Goal: Transaction & Acquisition: Purchase product/service

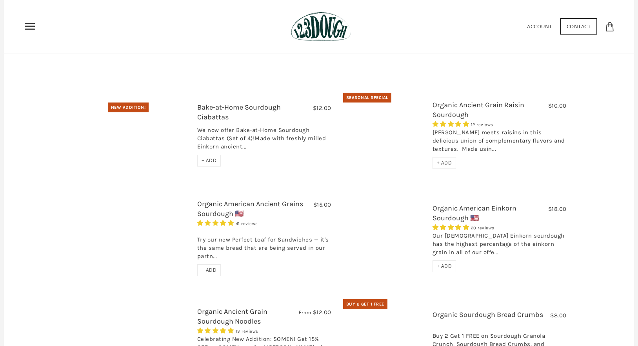
scroll to position [148, 0]
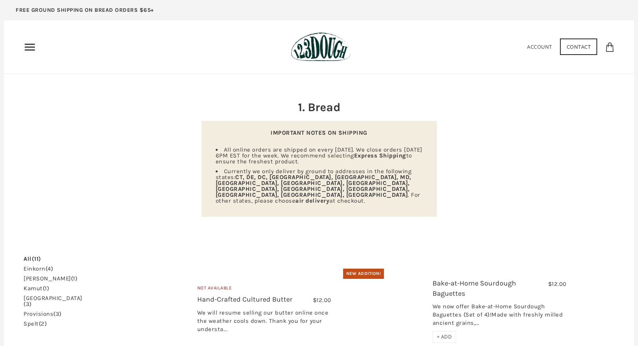
scroll to position [132, 0]
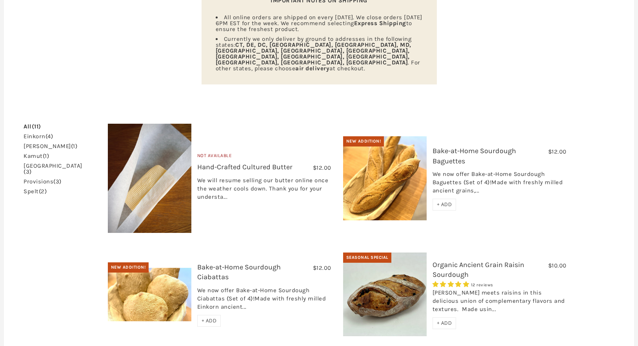
click at [390, 267] on img at bounding box center [385, 294] width 84 height 84
